Goal: Task Accomplishment & Management: Manage account settings

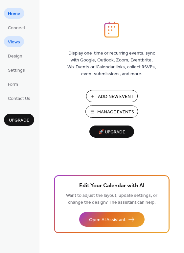
click at [17, 42] on span "Views" at bounding box center [14, 42] width 12 height 7
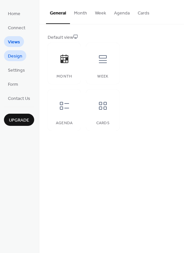
click at [17, 55] on span "Design" at bounding box center [15, 56] width 14 height 7
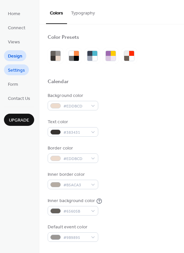
click at [18, 73] on span "Settings" at bounding box center [16, 70] width 17 height 7
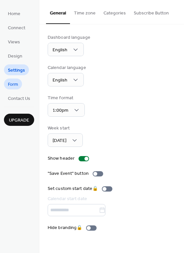
click at [14, 83] on span "Form" at bounding box center [13, 84] width 10 height 7
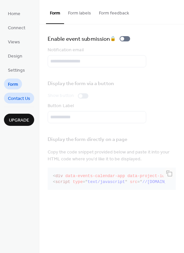
click at [14, 99] on span "Contact Us" at bounding box center [19, 98] width 22 height 7
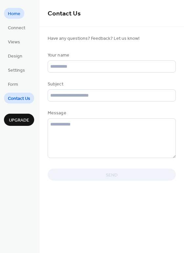
click at [19, 14] on span "Home" at bounding box center [14, 14] width 13 height 7
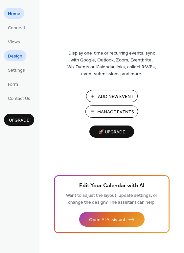
click at [19, 59] on span "Design" at bounding box center [15, 56] width 14 height 7
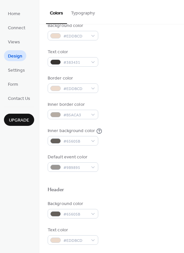
scroll to position [72, 0]
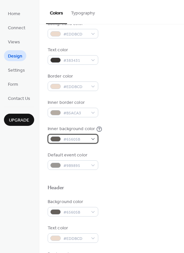
click at [91, 140] on div "#65605B" at bounding box center [73, 139] width 51 height 10
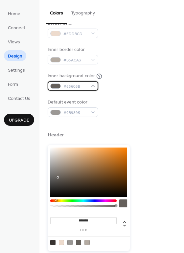
scroll to position [123, 0]
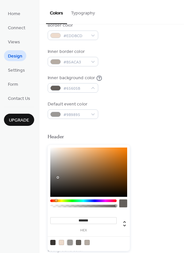
click at [70, 244] on div at bounding box center [69, 242] width 5 height 5
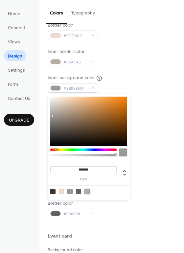
click at [88, 193] on div at bounding box center [87, 191] width 5 height 5
type input "*******"
click at [148, 240] on div "Event card" at bounding box center [112, 237] width 128 height 9
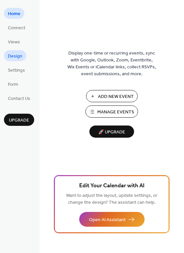
click at [18, 56] on span "Design" at bounding box center [15, 56] width 14 height 7
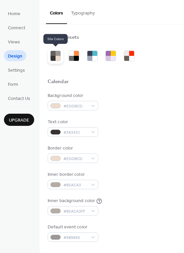
click at [57, 58] on div at bounding box center [58, 58] width 5 height 5
click at [127, 116] on div "Background color #EDDBCD Text color #383431 Border color #EDDBCD Inner border c…" at bounding box center [112, 167] width 128 height 150
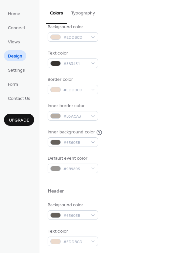
scroll to position [71, 0]
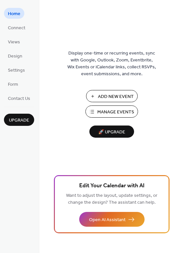
click at [101, 97] on span "Add New Event" at bounding box center [116, 96] width 36 height 7
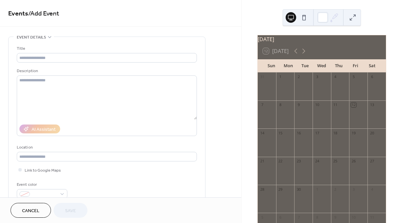
click at [302, 141] on div at bounding box center [304, 146] width 18 height 17
click at [301, 135] on div "16" at bounding box center [298, 132] width 5 height 5
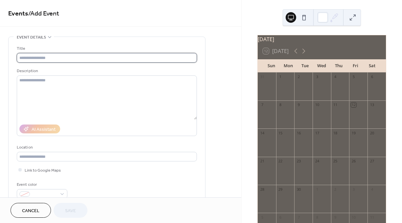
click at [92, 57] on input "text" at bounding box center [107, 58] width 180 height 10
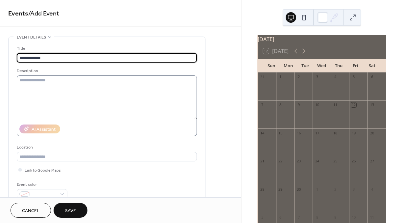
type input "**********"
click at [71, 106] on textarea at bounding box center [107, 97] width 180 height 44
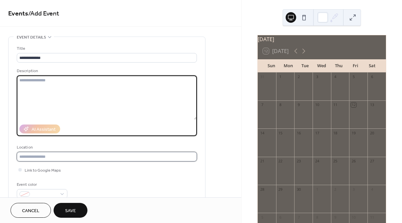
click at [38, 158] on input "text" at bounding box center [107, 157] width 180 height 10
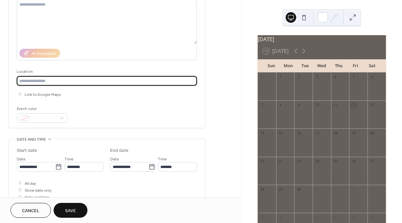
scroll to position [85, 0]
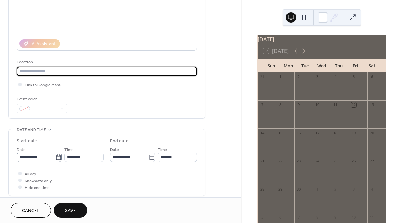
click at [55, 158] on icon at bounding box center [58, 157] width 7 height 7
click at [55, 158] on input "**********" at bounding box center [36, 157] width 39 height 10
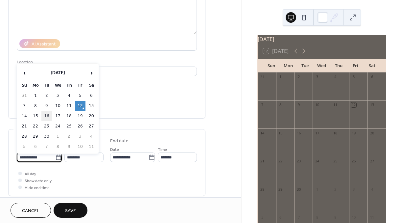
click at [47, 116] on td "16" at bounding box center [46, 116] width 11 height 10
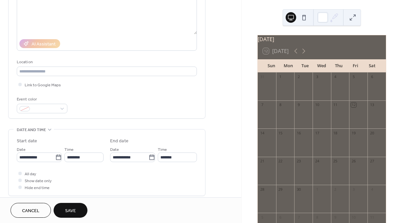
type input "**********"
click at [74, 159] on input "********" at bounding box center [83, 157] width 39 height 10
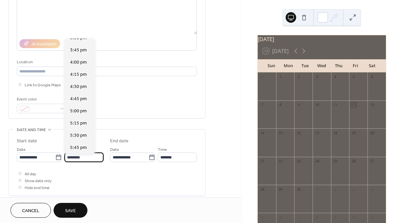
scroll to position [763, 0]
click at [81, 131] on span "5:30 pm" at bounding box center [78, 134] width 17 height 7
type input "*******"
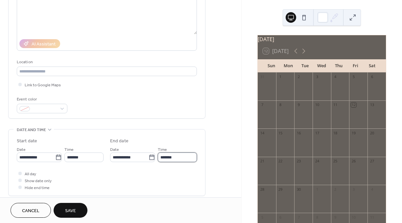
click at [180, 159] on input "*******" at bounding box center [177, 157] width 39 height 10
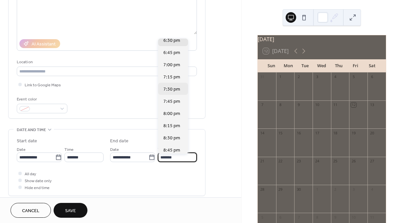
scroll to position [45, 0]
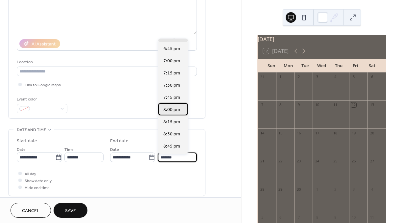
click at [169, 112] on span "8:00 pm" at bounding box center [172, 109] width 17 height 7
type input "*******"
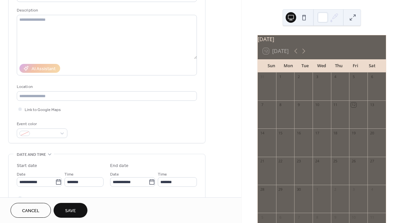
scroll to position [40, 0]
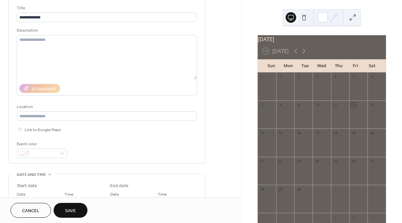
click at [71, 214] on span "Save" at bounding box center [70, 210] width 11 height 7
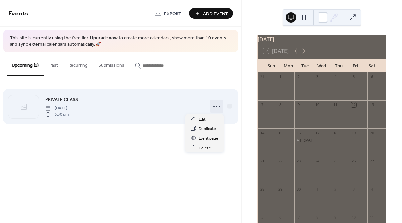
click at [220, 109] on icon at bounding box center [217, 106] width 11 height 11
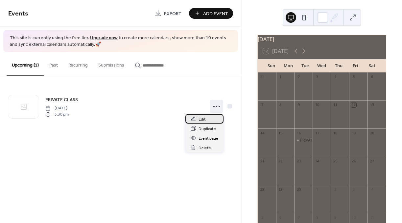
click at [202, 118] on span "Edit" at bounding box center [202, 119] width 7 height 7
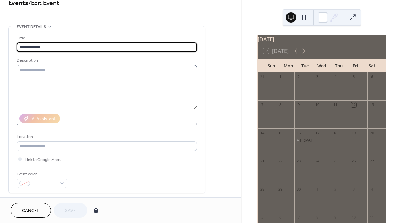
scroll to position [12, 0]
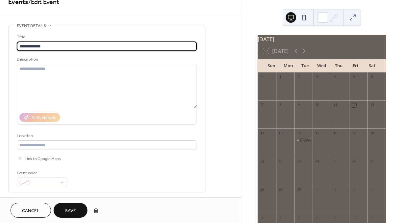
type input "**********"
click at [73, 211] on span "Save" at bounding box center [70, 210] width 11 height 7
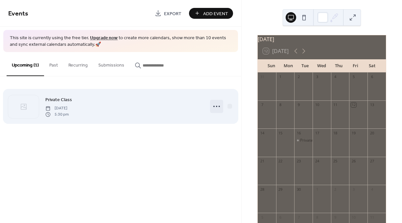
click at [217, 105] on icon at bounding box center [217, 106] width 11 height 11
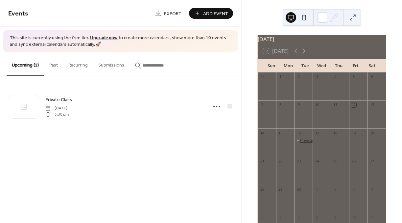
click at [307, 143] on div "Private Class" at bounding box center [312, 141] width 24 height 6
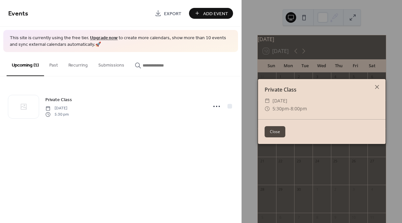
click at [309, 146] on div "Private Class ​ Tuesday, September 16, 2025 ​ 5:30pm - 8:00pm Close" at bounding box center [322, 111] width 161 height 223
click at [274, 131] on button "Close" at bounding box center [275, 131] width 21 height 11
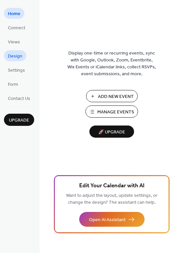
click at [17, 56] on span "Design" at bounding box center [15, 56] width 14 height 7
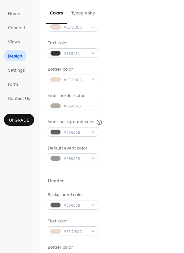
scroll to position [80, 0]
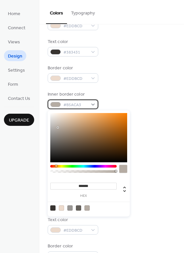
click at [94, 104] on div "#B5ACA3" at bounding box center [73, 105] width 51 height 10
type input "*******"
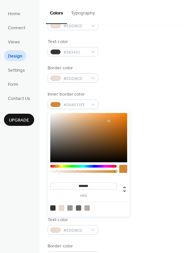
click at [109, 121] on div at bounding box center [88, 137] width 77 height 49
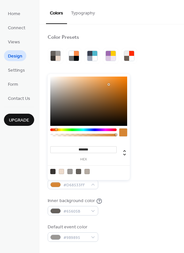
scroll to position [0, 0]
click at [54, 58] on div at bounding box center [53, 58] width 5 height 5
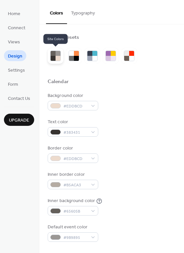
click at [54, 58] on div at bounding box center [53, 58] width 5 height 5
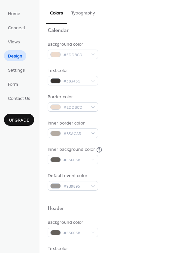
scroll to position [52, 0]
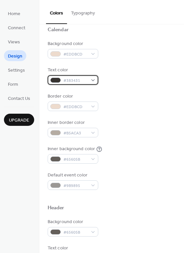
click at [89, 78] on div "#383431" at bounding box center [73, 80] width 51 height 10
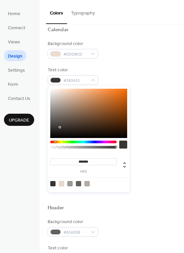
click at [62, 183] on div at bounding box center [61, 183] width 5 height 5
type input "*******"
click at [154, 82] on div "Text color #EDDBCDFF" at bounding box center [112, 76] width 128 height 18
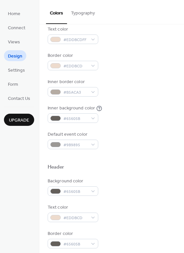
scroll to position [86, 0]
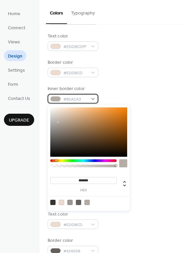
click at [94, 97] on div "#B5ACA3" at bounding box center [73, 99] width 51 height 10
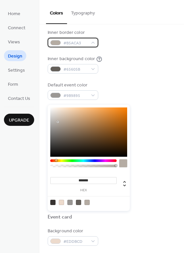
scroll to position [142, 0]
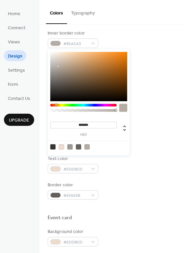
click at [62, 148] on div at bounding box center [61, 146] width 5 height 5
type input "*******"
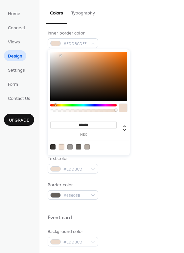
click at [156, 213] on div at bounding box center [112, 207] width 128 height 15
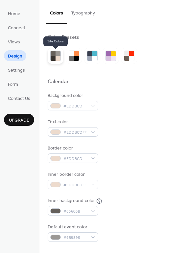
scroll to position [0, 0]
click at [58, 62] on div at bounding box center [56, 56] width 16 height 16
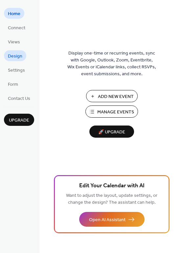
click at [16, 55] on span "Design" at bounding box center [15, 56] width 14 height 7
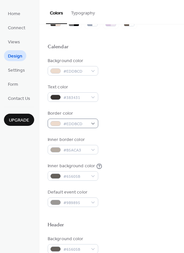
scroll to position [45, 0]
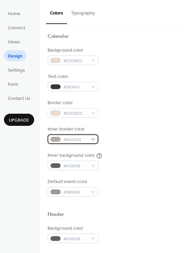
click at [95, 138] on div "#B5ACA3" at bounding box center [73, 140] width 51 height 10
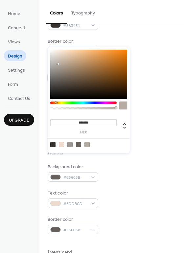
scroll to position [106, 0]
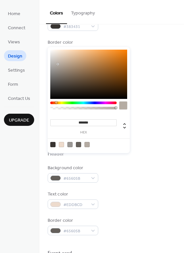
click at [63, 145] on div at bounding box center [61, 144] width 5 height 5
type input "*******"
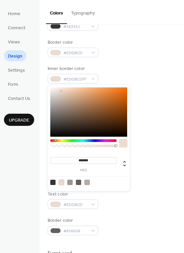
click at [145, 101] on div "Inner background color #65605B" at bounding box center [112, 101] width 128 height 18
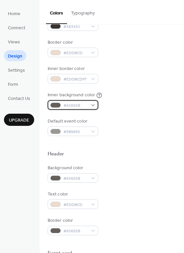
click at [95, 106] on div "#65605B" at bounding box center [73, 105] width 51 height 10
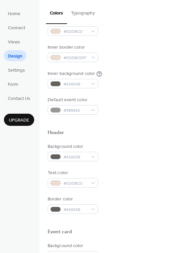
scroll to position [129, 0]
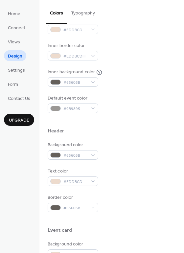
click at [147, 127] on div at bounding box center [112, 120] width 128 height 15
click at [92, 81] on div "#65605B" at bounding box center [73, 82] width 51 height 10
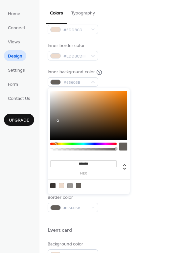
click at [63, 186] on div at bounding box center [61, 185] width 5 height 5
type input "*******"
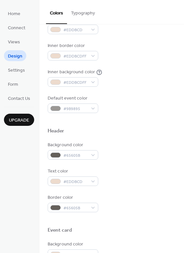
click at [151, 127] on div at bounding box center [112, 120] width 128 height 15
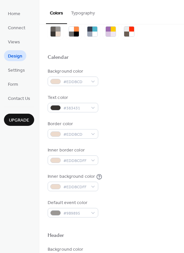
scroll to position [24, 0]
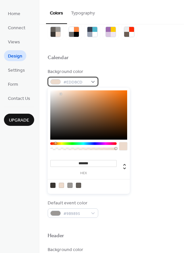
click at [94, 82] on div "#EDDBCD" at bounding box center [73, 82] width 51 height 10
click at [52, 184] on div at bounding box center [52, 185] width 5 height 5
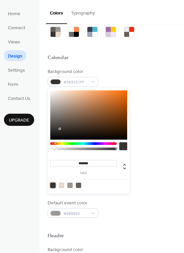
click at [62, 186] on div at bounding box center [61, 185] width 5 height 5
type input "*******"
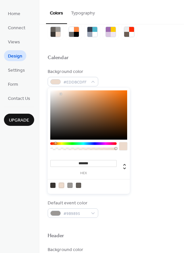
click at [137, 68] on div at bounding box center [112, 65] width 128 height 5
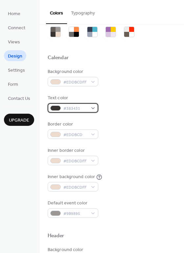
click at [93, 108] on div "#383431" at bounding box center [73, 108] width 51 height 10
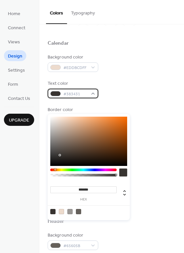
scroll to position [42, 0]
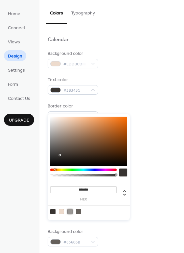
click at [70, 213] on div at bounding box center [69, 211] width 5 height 5
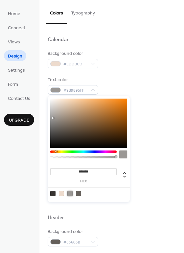
click at [71, 196] on div at bounding box center [69, 193] width 5 height 5
click at [86, 172] on input "*******" at bounding box center [83, 171] width 66 height 7
drag, startPoint x: 97, startPoint y: 170, endPoint x: 79, endPoint y: 172, distance: 18.1
click at [79, 172] on input "*******" at bounding box center [83, 171] width 66 height 7
click at [78, 193] on div at bounding box center [78, 193] width 5 height 5
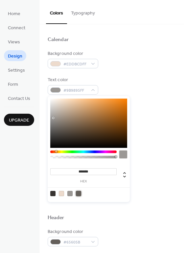
type input "*******"
click at [150, 143] on div "Inner border color #EDDBCDFF" at bounding box center [112, 138] width 128 height 18
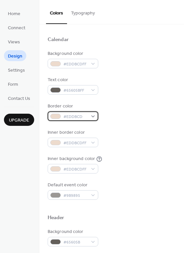
click at [94, 116] on div "#EDDBCD" at bounding box center [73, 117] width 51 height 10
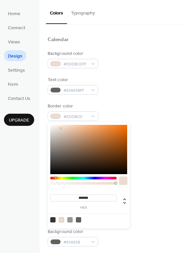
click at [79, 219] on div at bounding box center [78, 220] width 5 height 5
type input "*******"
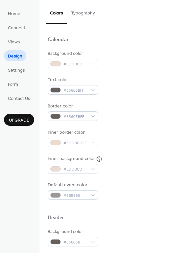
click at [137, 129] on div "Inner border color #EDDBCDFF" at bounding box center [112, 138] width 128 height 18
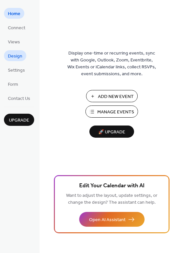
click at [12, 55] on span "Design" at bounding box center [15, 56] width 14 height 7
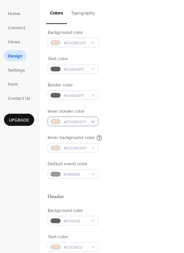
scroll to position [78, 0]
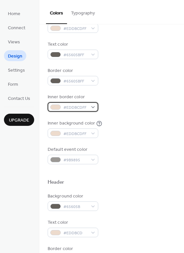
click at [94, 107] on div "#EDDBCDFF" at bounding box center [73, 107] width 51 height 10
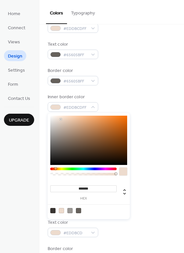
click at [79, 210] on div at bounding box center [78, 210] width 5 height 5
type input "*******"
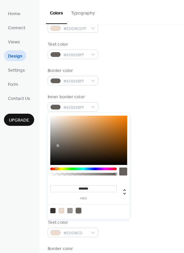
click at [141, 116] on div "Background color #EDDBCDFF Text color #65605BFF Border color #65605BFF Inner bo…" at bounding box center [112, 90] width 128 height 150
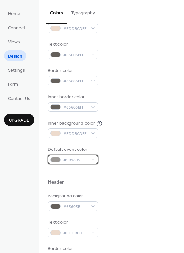
click at [94, 160] on div "#9B9895" at bounding box center [73, 160] width 51 height 10
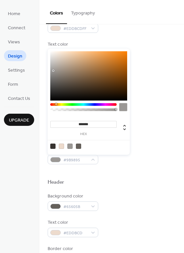
click at [79, 146] on div at bounding box center [78, 146] width 5 height 5
type input "*******"
click at [144, 172] on div at bounding box center [112, 172] width 128 height 15
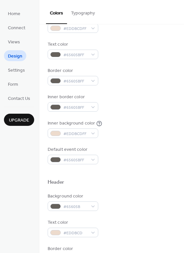
click at [147, 150] on div "Default event color #65605BFF" at bounding box center [112, 155] width 128 height 18
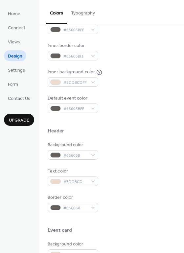
scroll to position [131, 0]
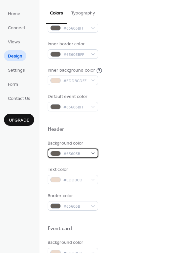
click at [94, 153] on div "#65605B" at bounding box center [73, 154] width 51 height 10
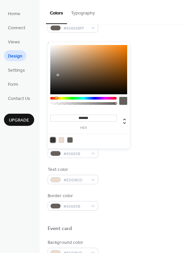
click at [53, 141] on div at bounding box center [52, 140] width 5 height 5
type input "*******"
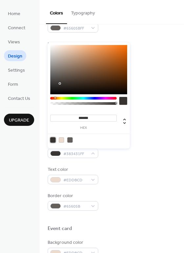
click at [160, 97] on div "Default event color #65605BFF" at bounding box center [112, 102] width 128 height 18
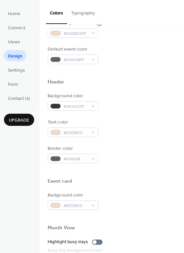
scroll to position [178, 0]
click at [124, 81] on div "Header" at bounding box center [112, 83] width 128 height 9
